Goal: Navigation & Orientation: Find specific page/section

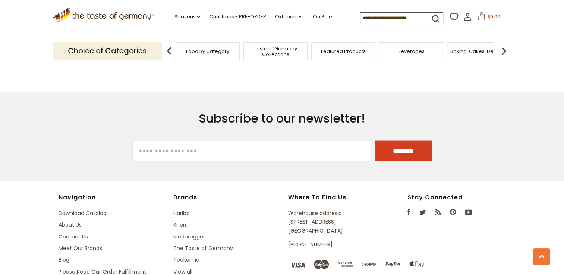
scroll to position [1435, 0]
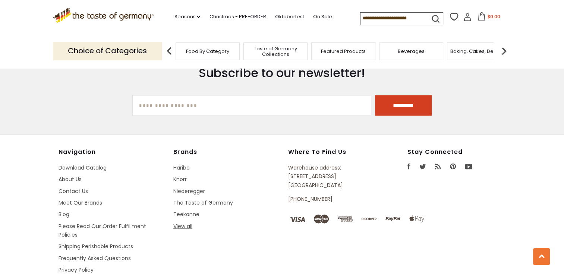
click at [184, 222] on link "View all" at bounding box center [182, 225] width 19 height 7
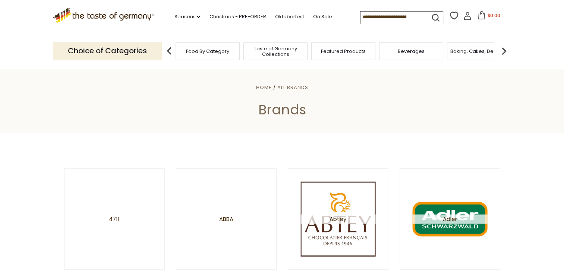
click at [200, 51] on span "Food By Category" at bounding box center [207, 51] width 43 height 6
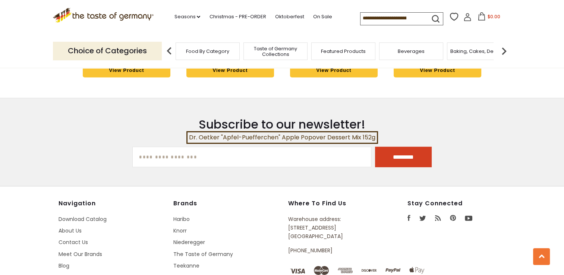
scroll to position [2124, 0]
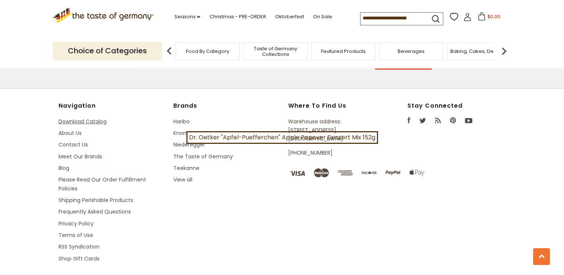
click at [85, 118] on link "Download Catalog" at bounding box center [83, 121] width 48 height 7
click at [476, 52] on span "Baking, Cakes, Desserts" at bounding box center [475, 51] width 58 height 6
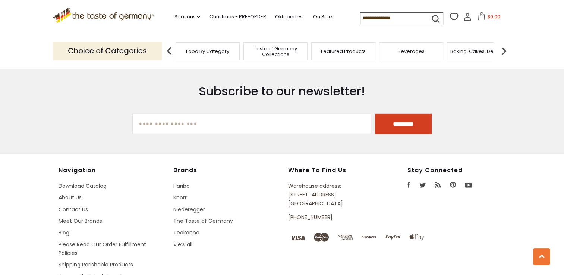
scroll to position [2189, 0]
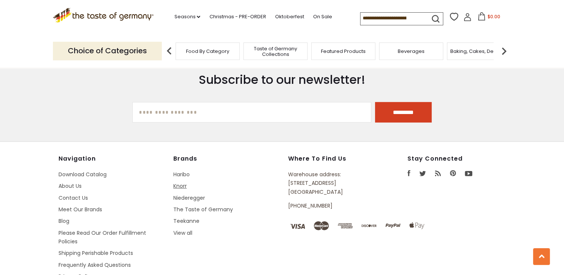
click at [180, 182] on link "Knorr" at bounding box center [179, 185] width 13 height 7
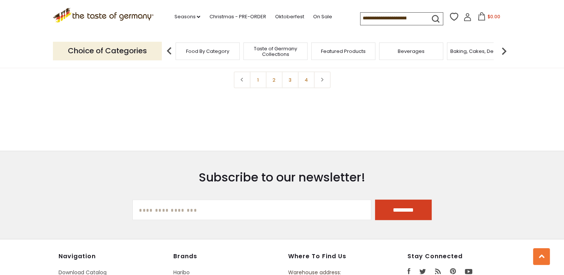
scroll to position [1883, 0]
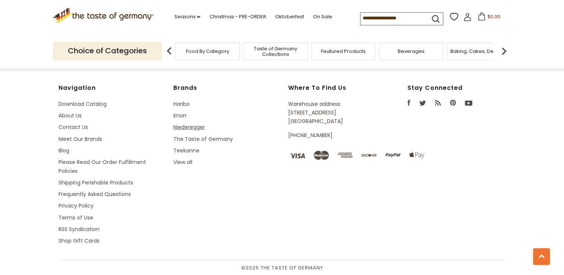
click at [180, 124] on link "Niederegger" at bounding box center [189, 126] width 32 height 7
